Goal: Task Accomplishment & Management: Use online tool/utility

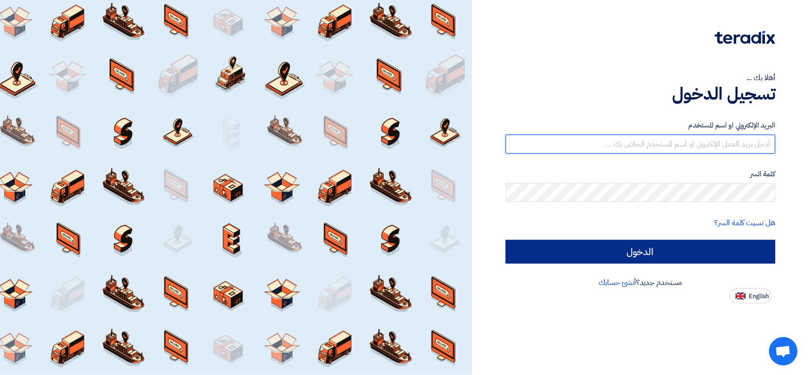
type input "sales@almokahalco.com"
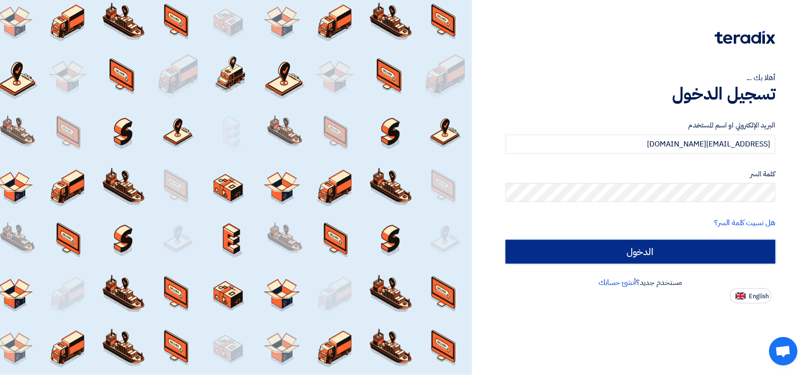
click at [534, 249] on input "الدخول" at bounding box center [641, 252] width 270 height 24
type input "Sign in"
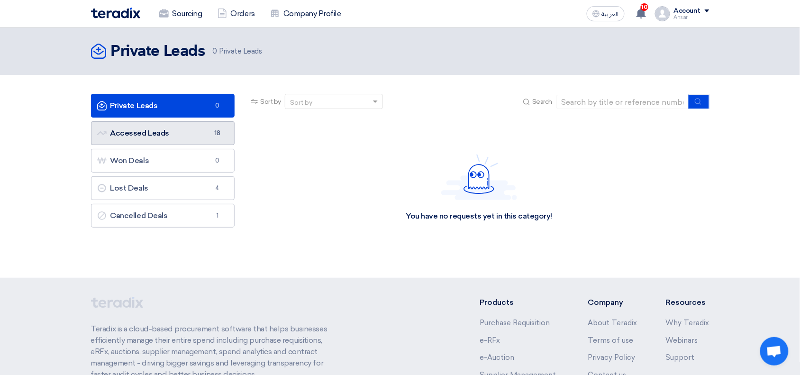
click at [164, 129] on link "Accessed Leads Accessed Leads 18" at bounding box center [163, 133] width 144 height 24
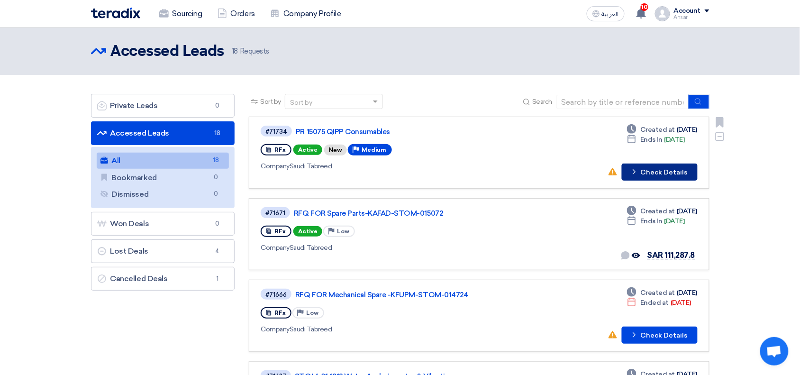
click at [667, 174] on button "Check details Check Details" at bounding box center [660, 172] width 76 height 17
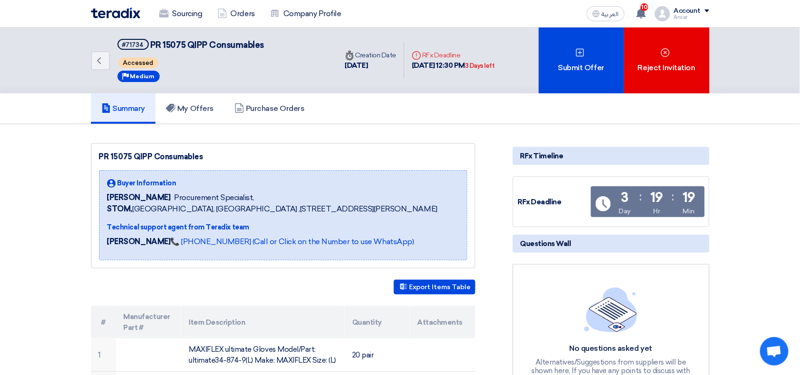
drag, startPoint x: 268, startPoint y: 44, endPoint x: 150, endPoint y: 44, distance: 118.1
click at [150, 44] on div "Back #71734 PR 15075 QIPP Consumables Accessed Priority Medium" at bounding box center [214, 60] width 247 height 66
copy span "PR 15075 QIPP Consumables"
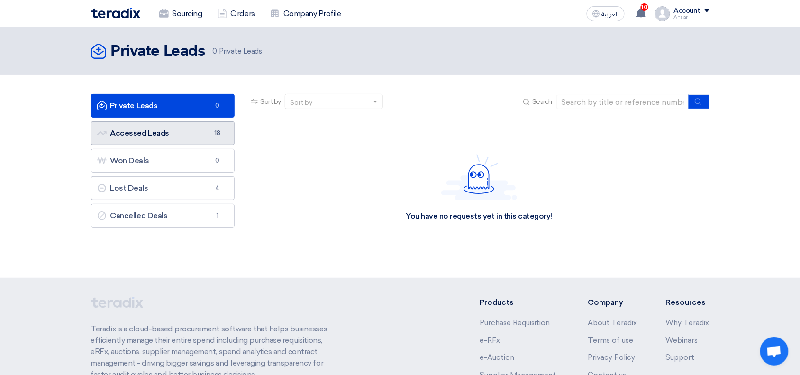
click at [146, 137] on link "Accessed Leads Accessed Leads 18" at bounding box center [163, 133] width 144 height 24
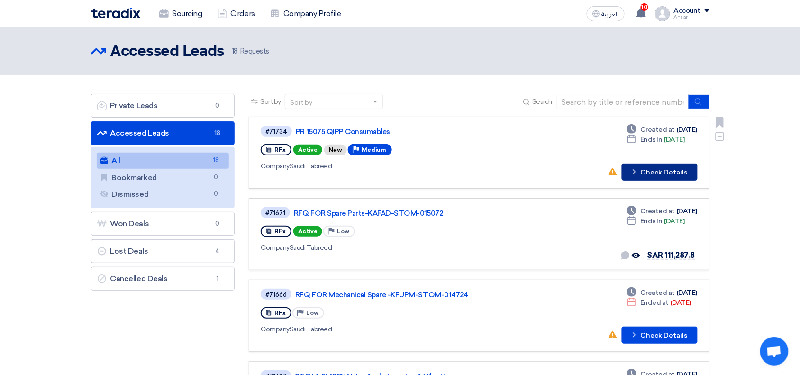
click at [650, 165] on button "Check details Check Details" at bounding box center [660, 172] width 76 height 17
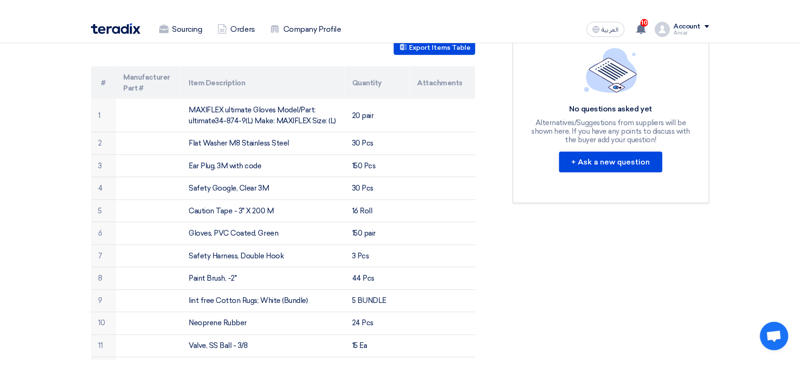
scroll to position [269, 0]
